Goal: Information Seeking & Learning: Find specific fact

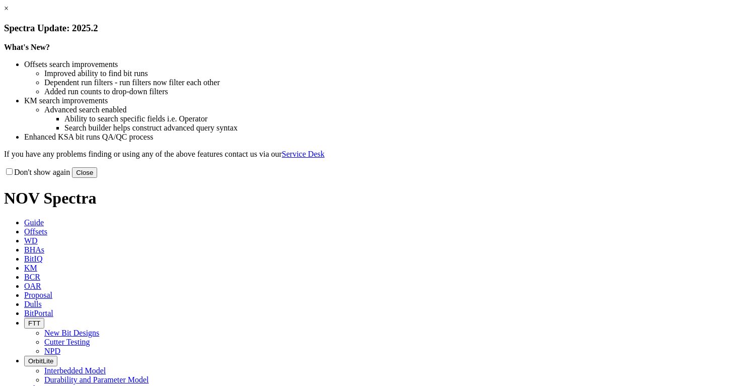
click at [97, 178] on button "Close" at bounding box center [84, 172] width 25 height 11
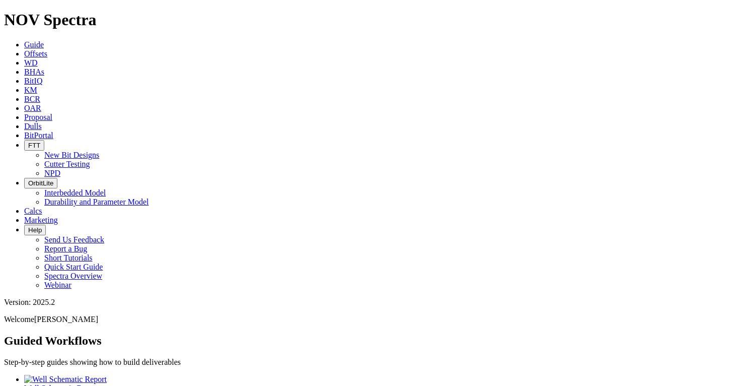
click at [47, 49] on span "Offsets" at bounding box center [35, 53] width 23 height 9
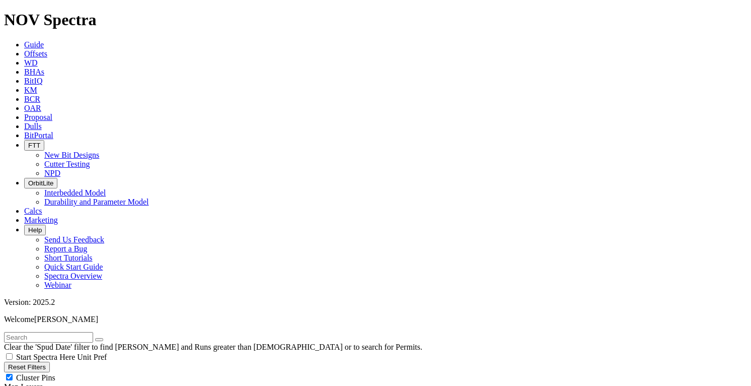
click at [59, 332] on input "text" at bounding box center [48, 337] width 89 height 11
type input "[PERSON_NAME]"
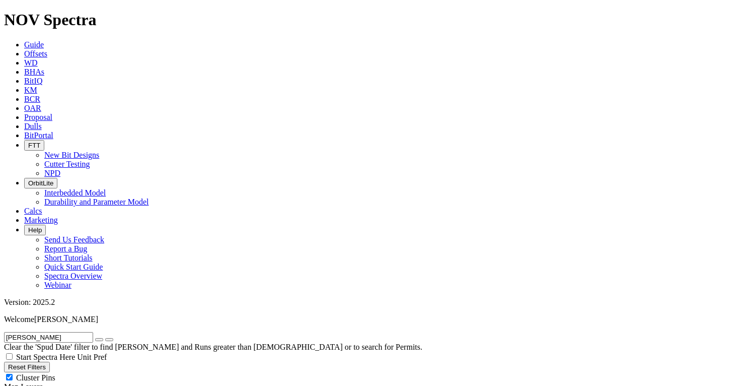
click at [99, 339] on icon "button" at bounding box center [99, 339] width 0 height 0
click at [54, 332] on input "text" at bounding box center [48, 337] width 89 height 11
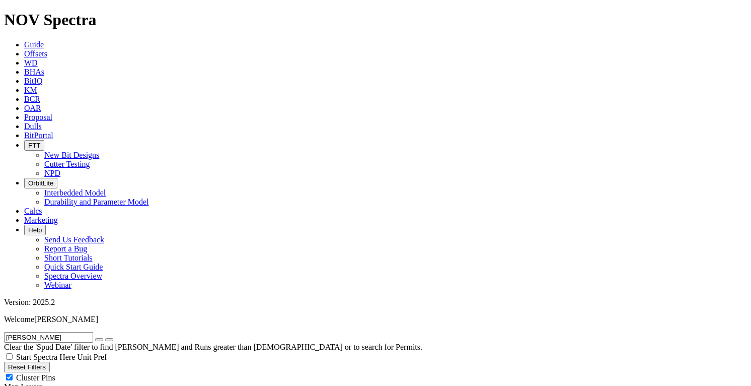
scroll to position [366, 0]
type input "[PERSON_NAME]"
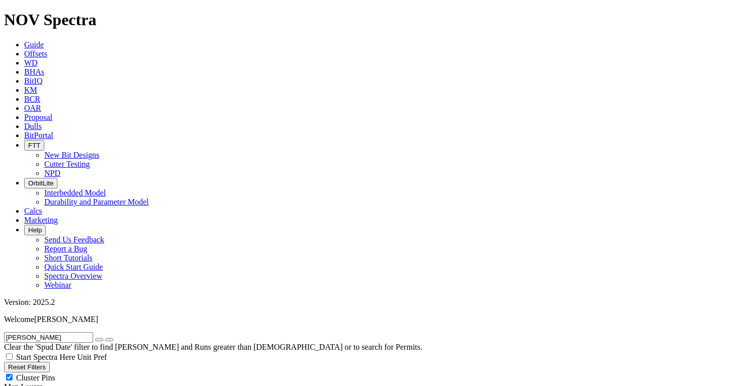
scroll to position [0, 0]
click at [103, 338] on button "button" at bounding box center [99, 339] width 8 height 3
